Goal: Find contact information: Find contact information

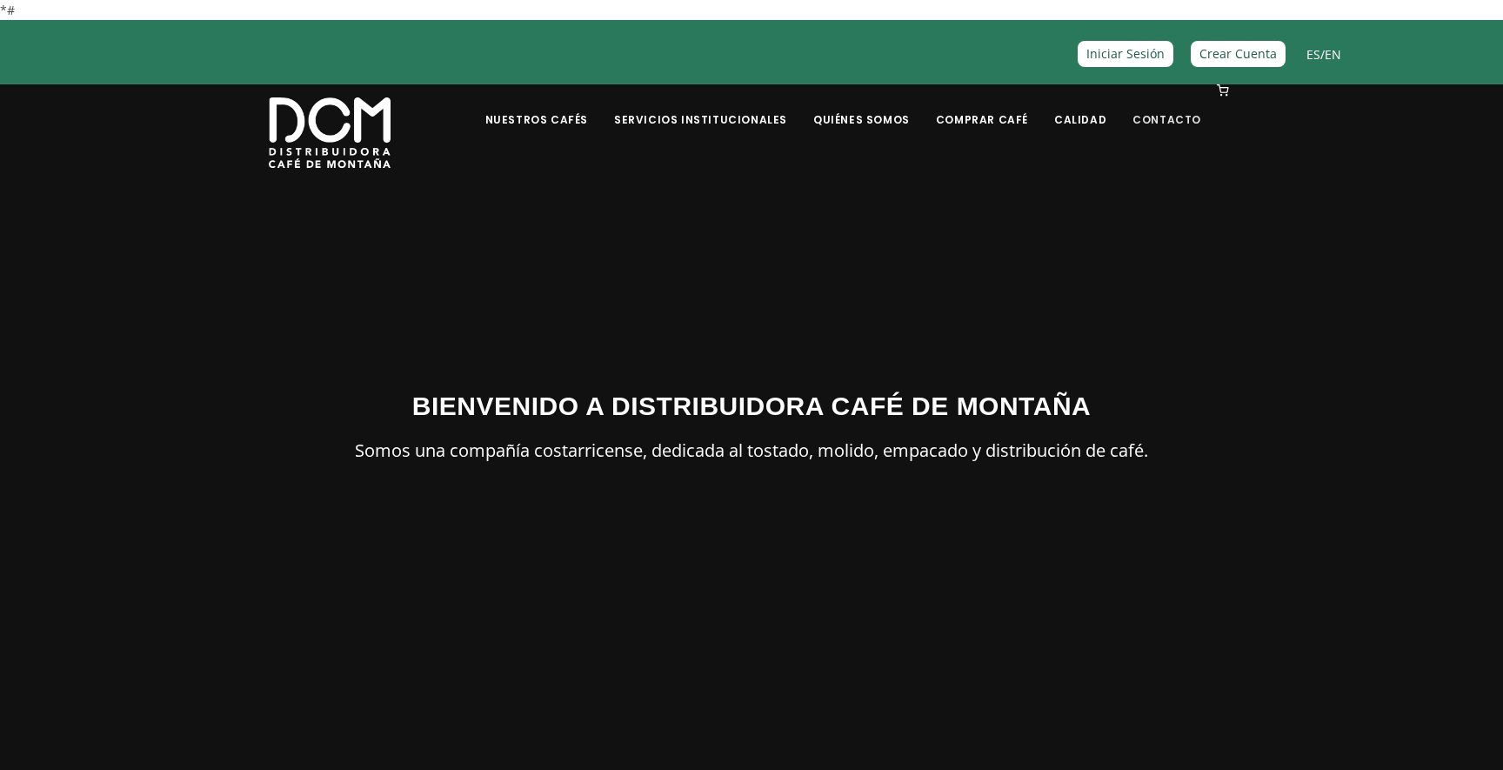
click at [1161, 117] on link "Contacto" at bounding box center [1167, 106] width 90 height 41
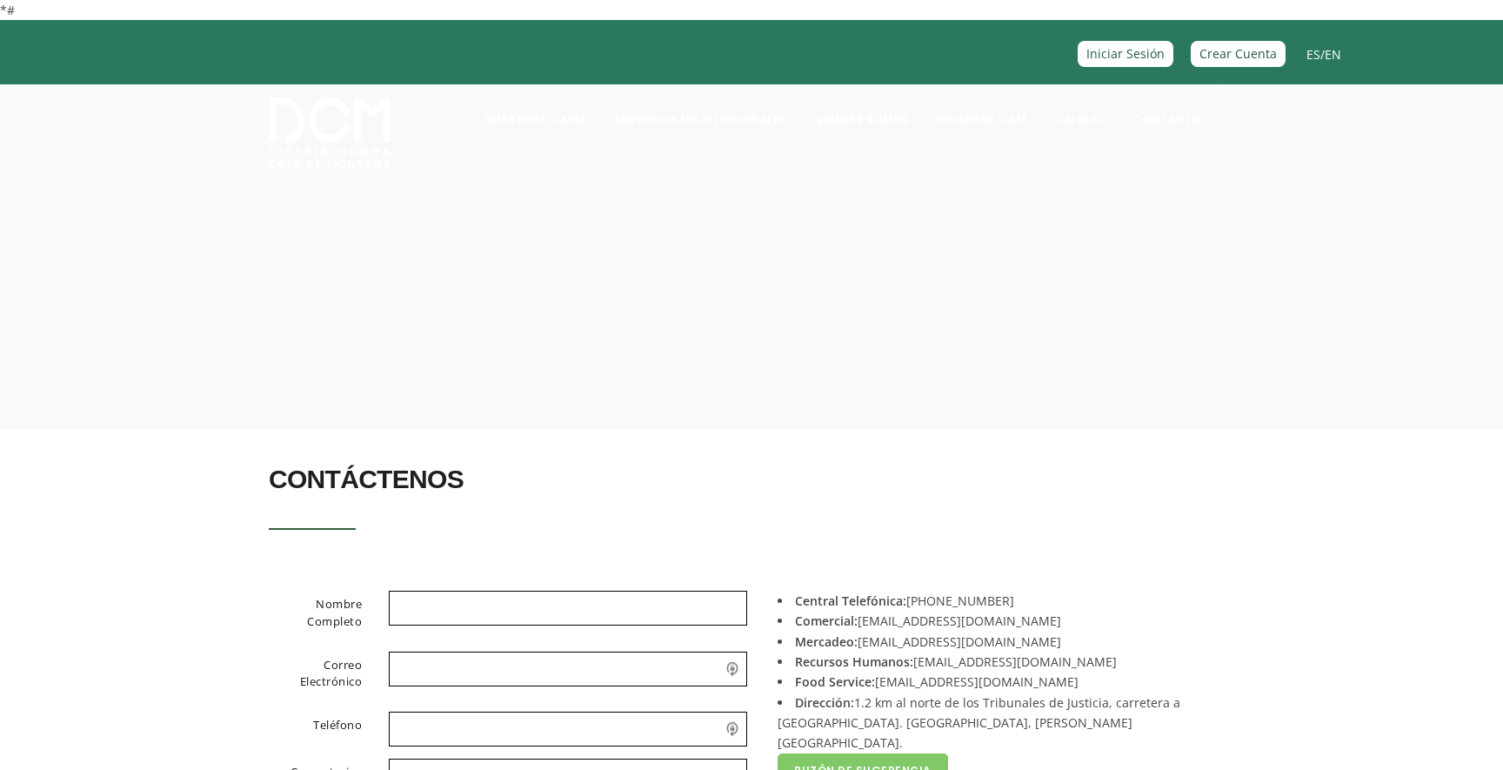
scroll to position [357, 0]
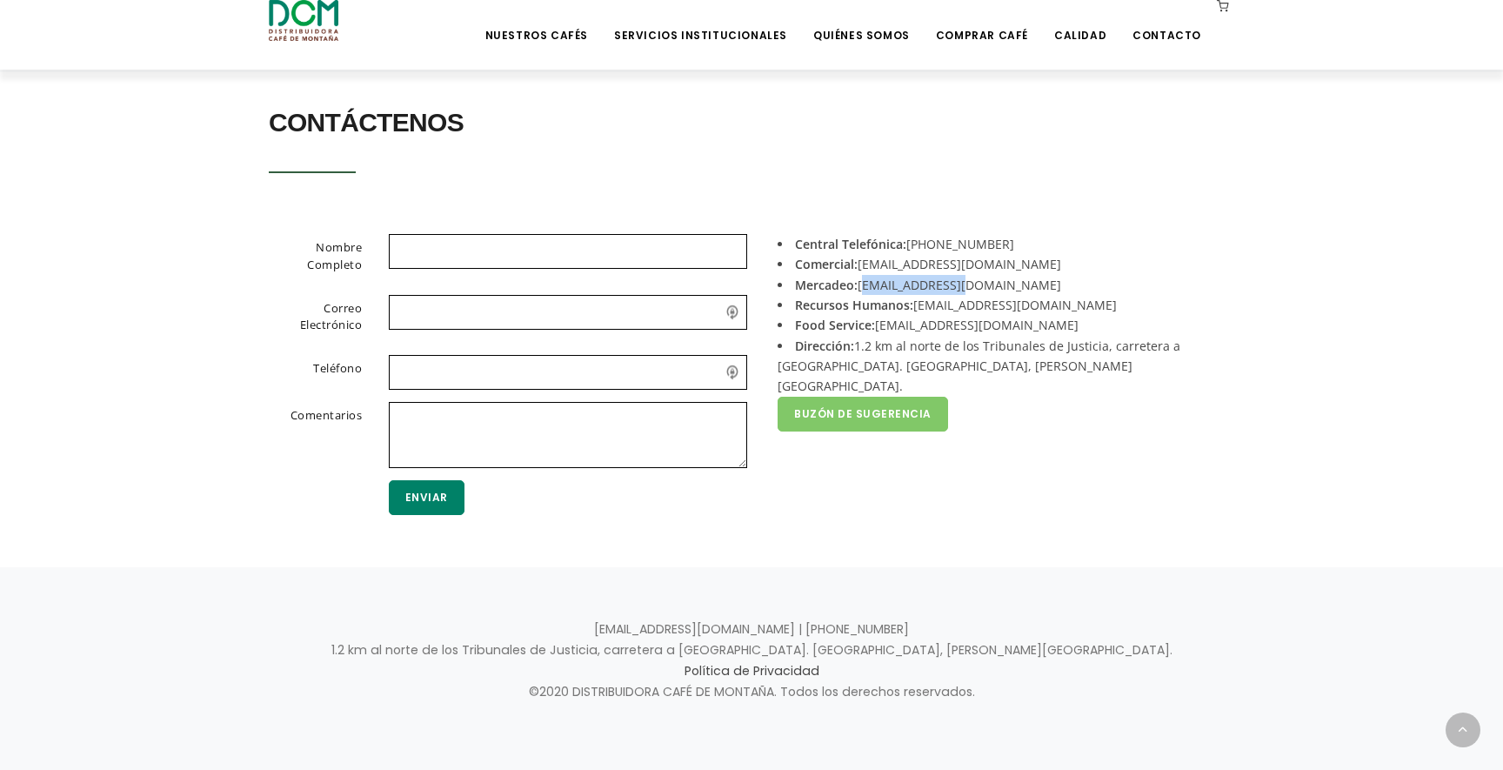
drag, startPoint x: 972, startPoint y: 283, endPoint x: 863, endPoint y: 285, distance: 109.6
click at [863, 285] on li "Mercadeo: [EMAIL_ADDRESS][DOMAIN_NAME]" at bounding box center [1000, 285] width 444 height 20
copy li "[EMAIL_ADDRESS][DOMAIN_NAME]"
drag, startPoint x: 1045, startPoint y: 306, endPoint x: 917, endPoint y: 310, distance: 127.9
click at [917, 310] on li "Recursos Humanos: [EMAIL_ADDRESS][DOMAIN_NAME]" at bounding box center [1000, 305] width 444 height 20
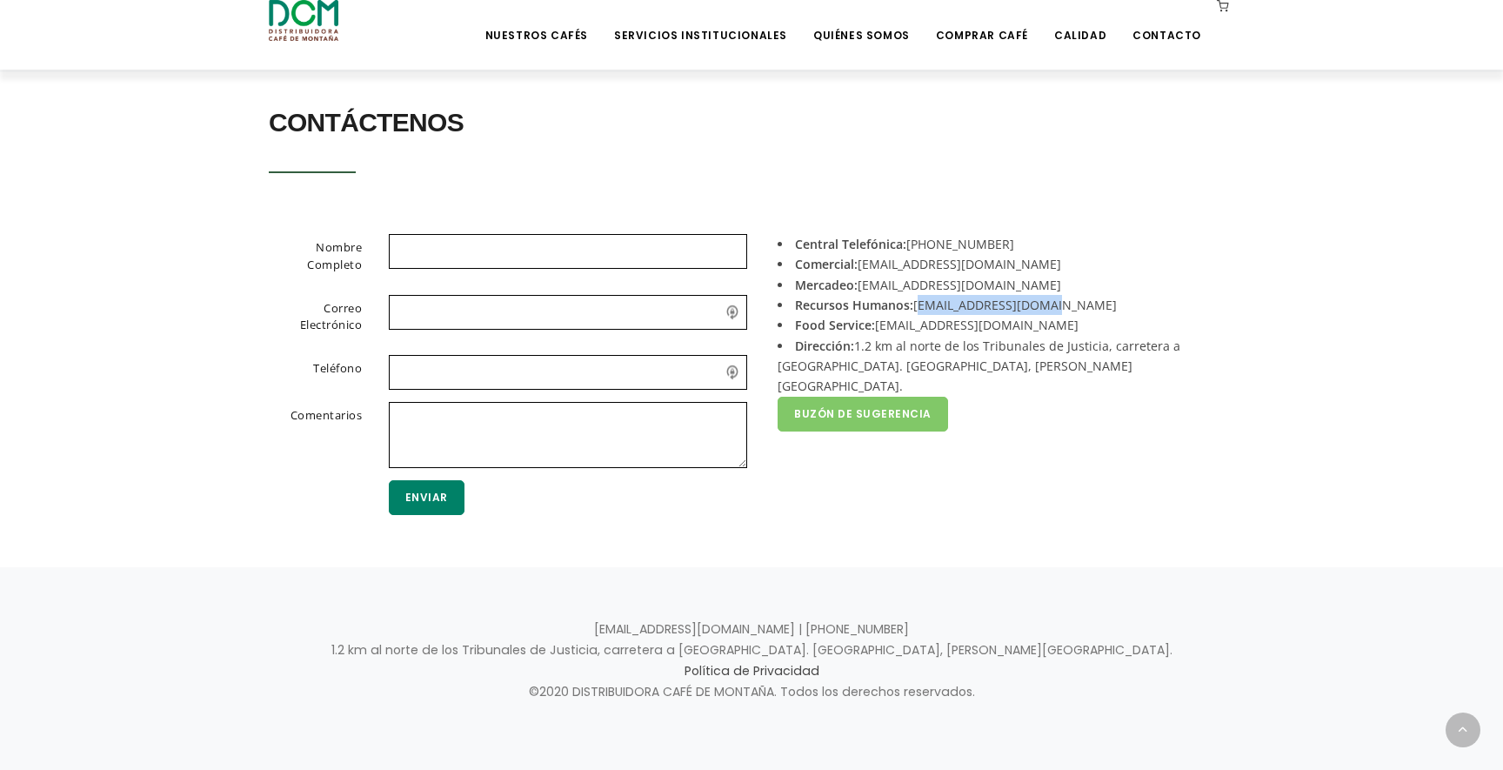
copy li "[EMAIL_ADDRESS][DOMAIN_NAME]"
click at [1031, 288] on li "Mercadeo: [EMAIL_ADDRESS][DOMAIN_NAME]" at bounding box center [1000, 285] width 444 height 20
